Goal: Unclear: Browse casually

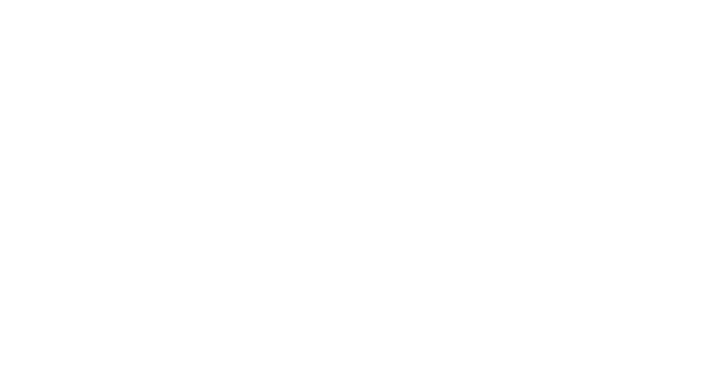
select select "100"
